Goal: Obtain resource: Download file/media

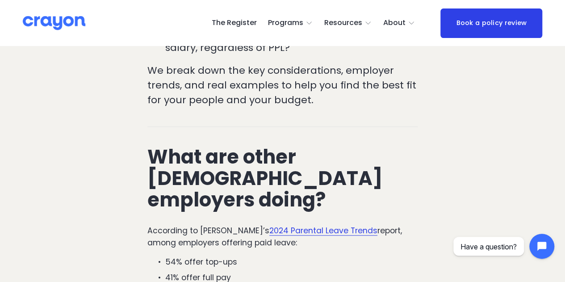
scroll to position [402, 0]
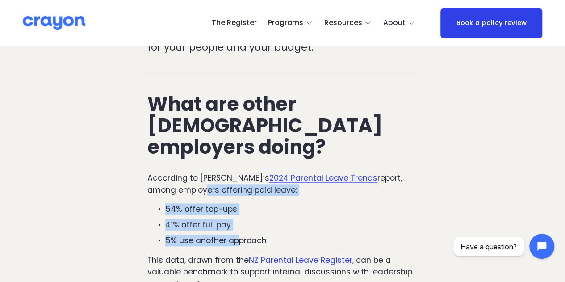
drag, startPoint x: 238, startPoint y: 225, endPoint x: 172, endPoint y: 166, distance: 88.2
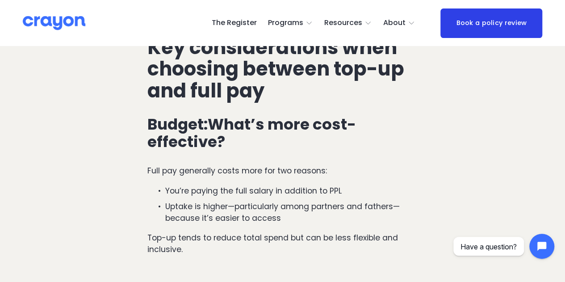
scroll to position [715, 0]
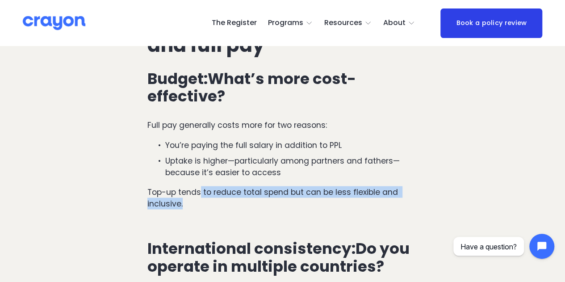
drag, startPoint x: 199, startPoint y: 171, endPoint x: 236, endPoint y: 188, distance: 41.4
click at [236, 188] on p "Top-up tends to reduce total spend but can be less flexible and inclusive." at bounding box center [282, 198] width 270 height 24
click at [352, 186] on p "Top-up tends to reduce total spend but can be less flexible and inclusive." at bounding box center [282, 198] width 270 height 24
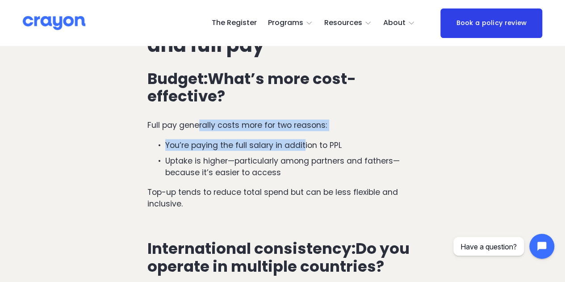
drag, startPoint x: 198, startPoint y: 107, endPoint x: 305, endPoint y: 131, distance: 109.1
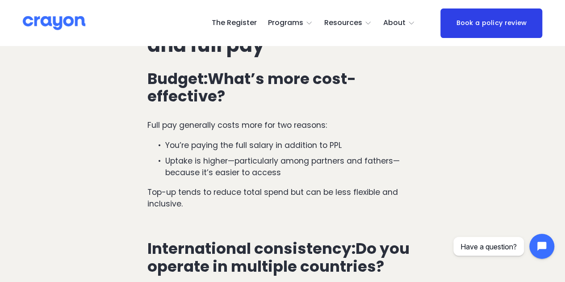
click at [266, 155] on p "Uptake is higher—particularly among partners and fathers—because it’s easier to…" at bounding box center [291, 167] width 252 height 24
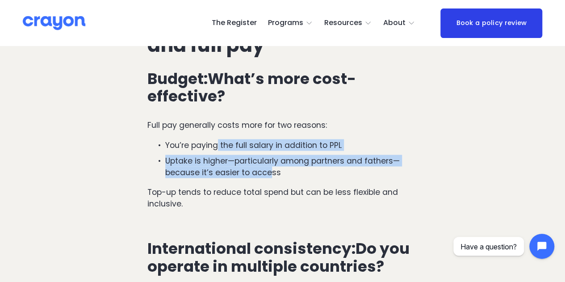
drag, startPoint x: 268, startPoint y: 155, endPoint x: 218, endPoint y: 130, distance: 55.7
click at [218, 139] on ul "You’re paying the full salary in addition to PPL Uptake is higher—particularly …" at bounding box center [282, 158] width 270 height 39
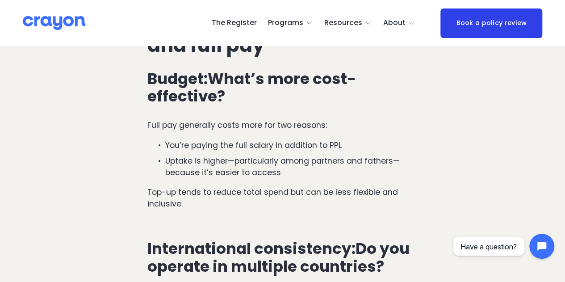
click at [184, 186] on p "Top-up tends to reduce total spend but can be less flexible and inclusive." at bounding box center [282, 198] width 270 height 24
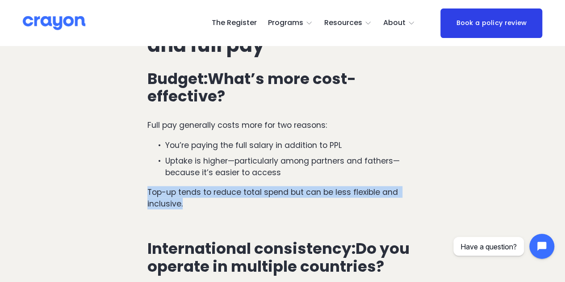
drag, startPoint x: 193, startPoint y: 186, endPoint x: 113, endPoint y: 166, distance: 83.0
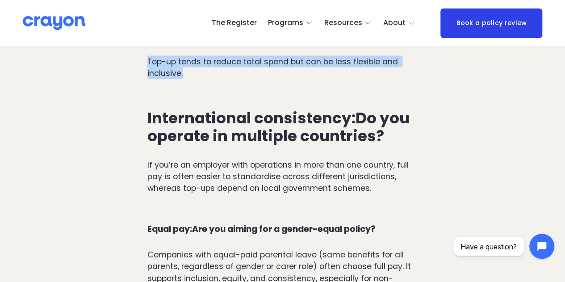
scroll to position [849, 0]
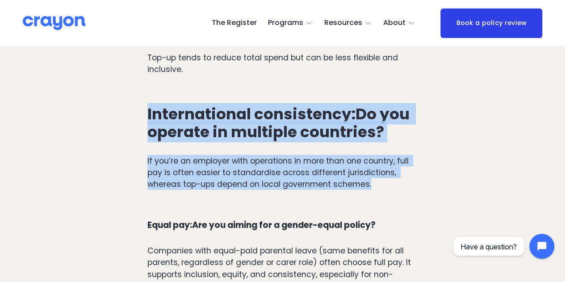
drag, startPoint x: 143, startPoint y: 95, endPoint x: 392, endPoint y: 173, distance: 261.3
click at [392, 173] on div "International consistency: Do you operate in multiple countries? If you’re an e…" at bounding box center [282, 148] width 285 height 100
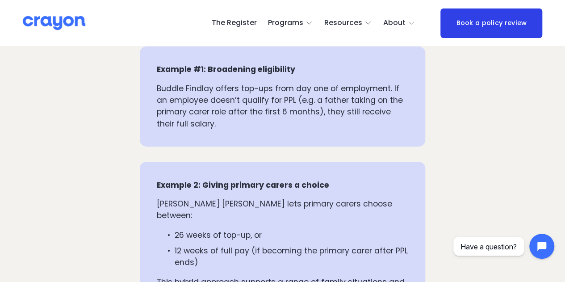
scroll to position [1608, 0]
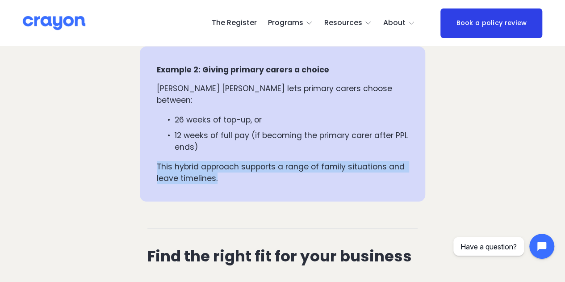
drag, startPoint x: 275, startPoint y: 114, endPoint x: 271, endPoint y: 166, distance: 51.9
click at [271, 166] on div "Example 2: Giving primary carers a choice [PERSON_NAME] [PERSON_NAME] lets prim…" at bounding box center [282, 123] width 285 height 155
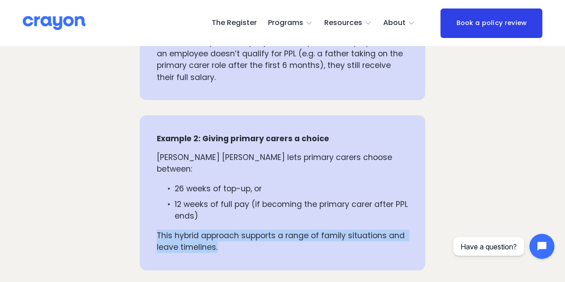
scroll to position [1518, 0]
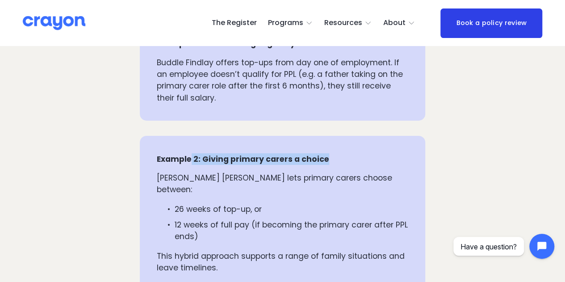
drag, startPoint x: 190, startPoint y: 143, endPoint x: 410, endPoint y: 142, distance: 219.7
click at [410, 142] on div "Example 2: Giving primary carers a choice [PERSON_NAME] [PERSON_NAME] lets prim…" at bounding box center [282, 213] width 285 height 155
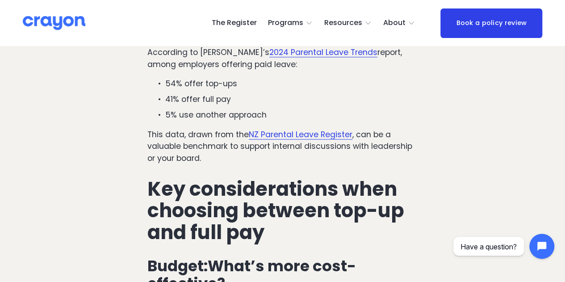
scroll to position [393, 0]
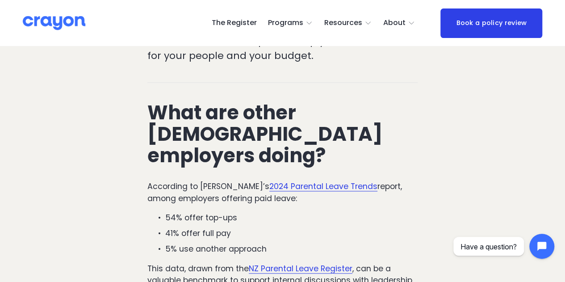
click at [313, 181] on link "2024 Parental Leave Trends" at bounding box center [323, 186] width 108 height 11
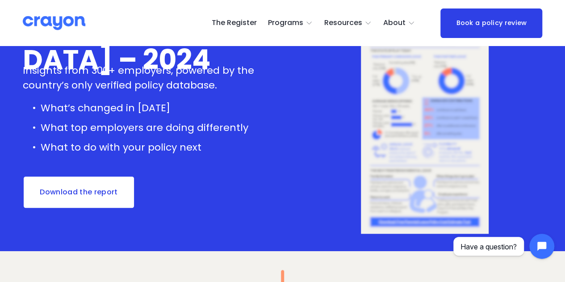
scroll to position [179, 0]
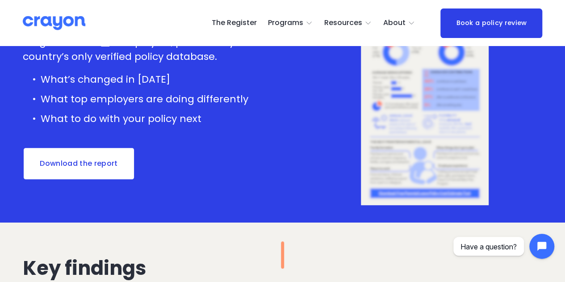
click at [68, 158] on link "Download the report" at bounding box center [79, 163] width 113 height 33
